Goal: Go to known website: Access a specific website the user already knows

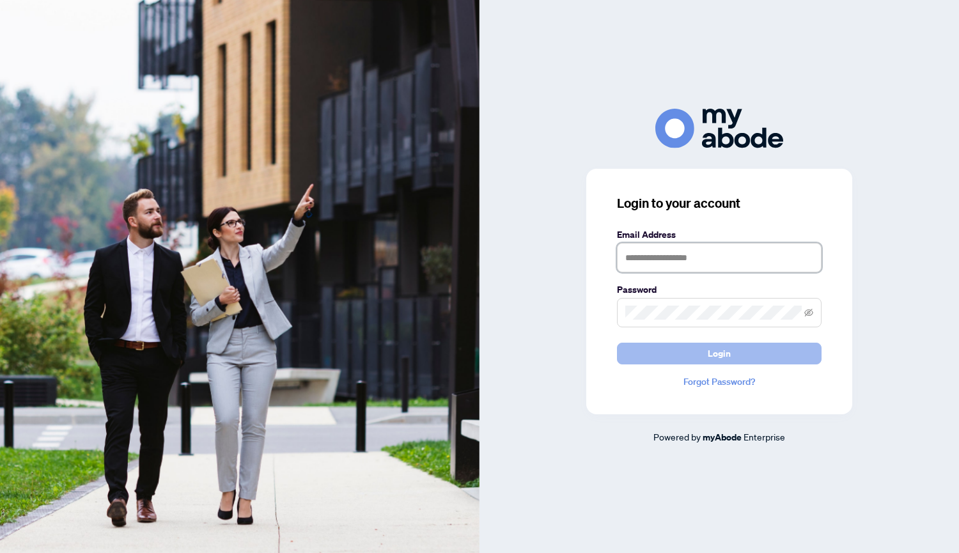
type input "**********"
click at [720, 357] on span "Login" at bounding box center [719, 353] width 23 height 20
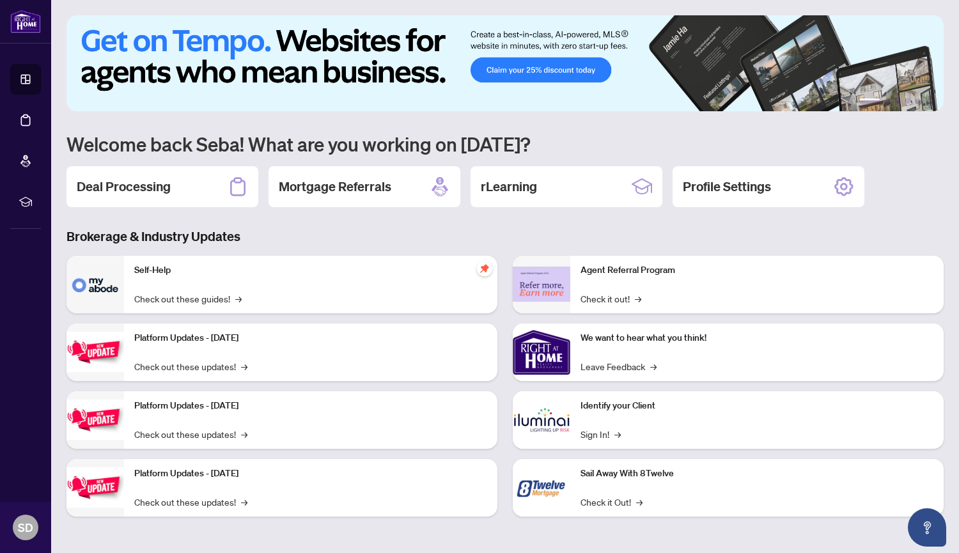
click at [563, 69] on img at bounding box center [504, 63] width 877 height 96
